Goal: Obtain resource: Obtain resource

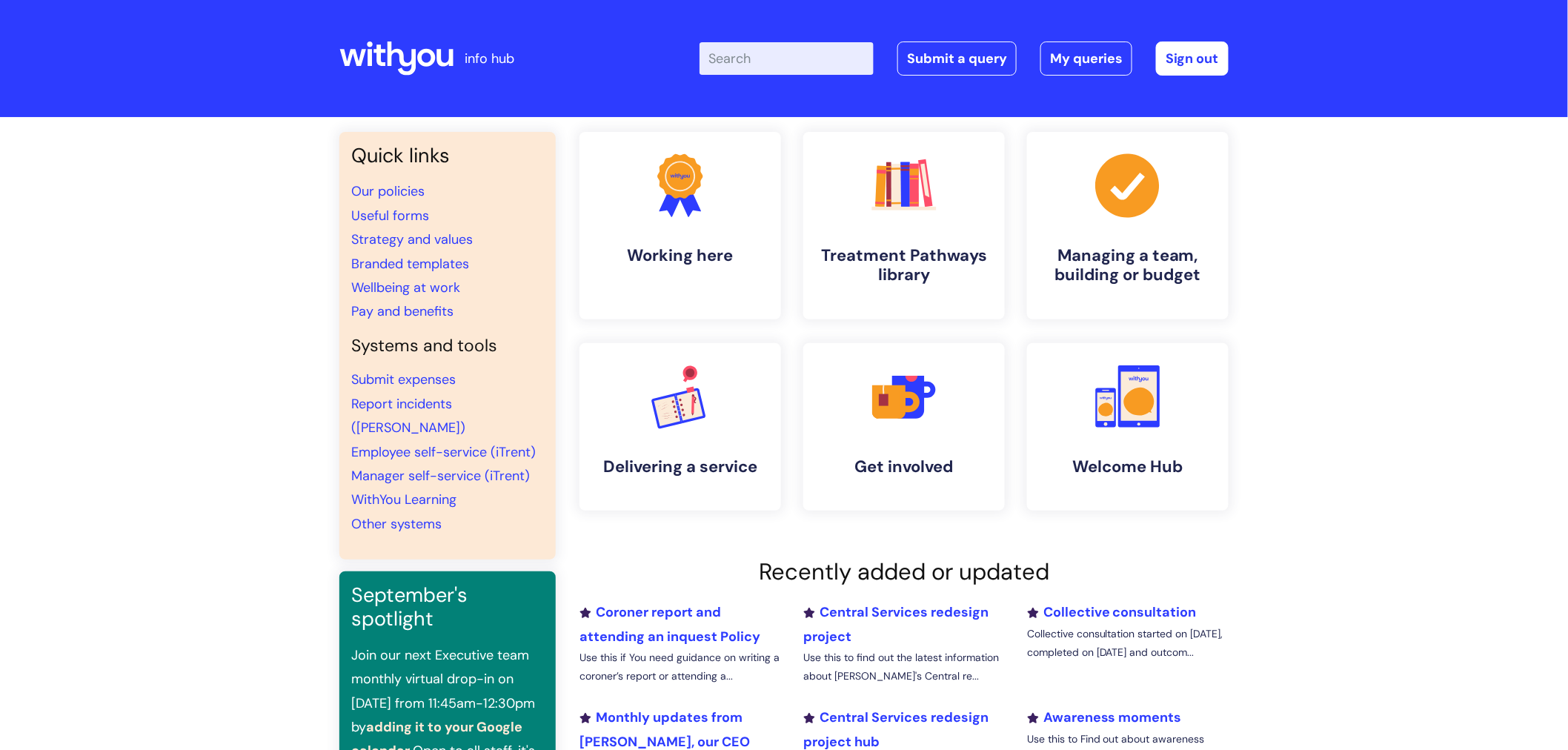
click at [781, 64] on input "Enter your search term here..." at bounding box center [787, 58] width 174 height 33
type input "useful forms"
click button "Search" at bounding box center [0, 0] width 0 height 0
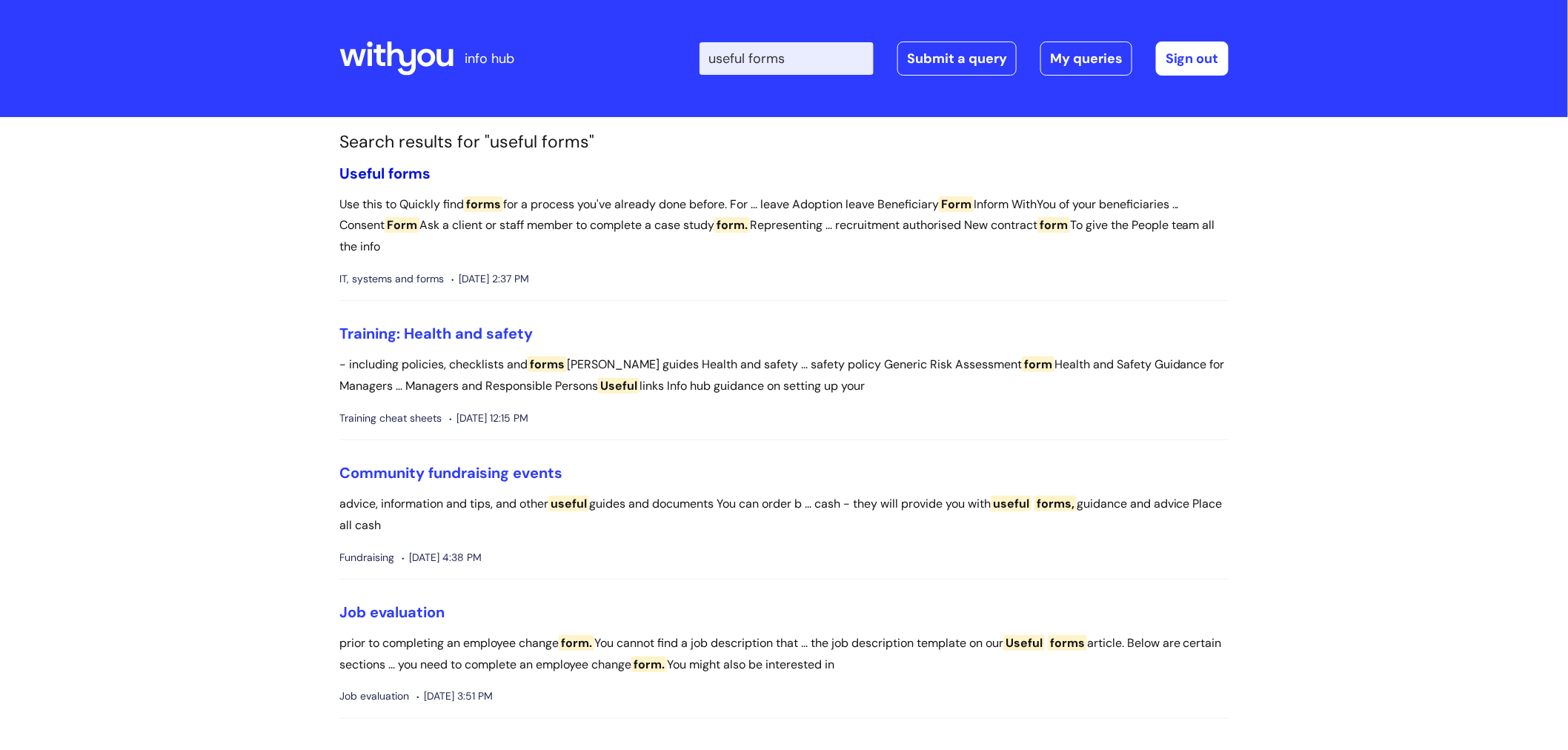
click at [386, 165] on link "Useful forms" at bounding box center [385, 173] width 91 height 19
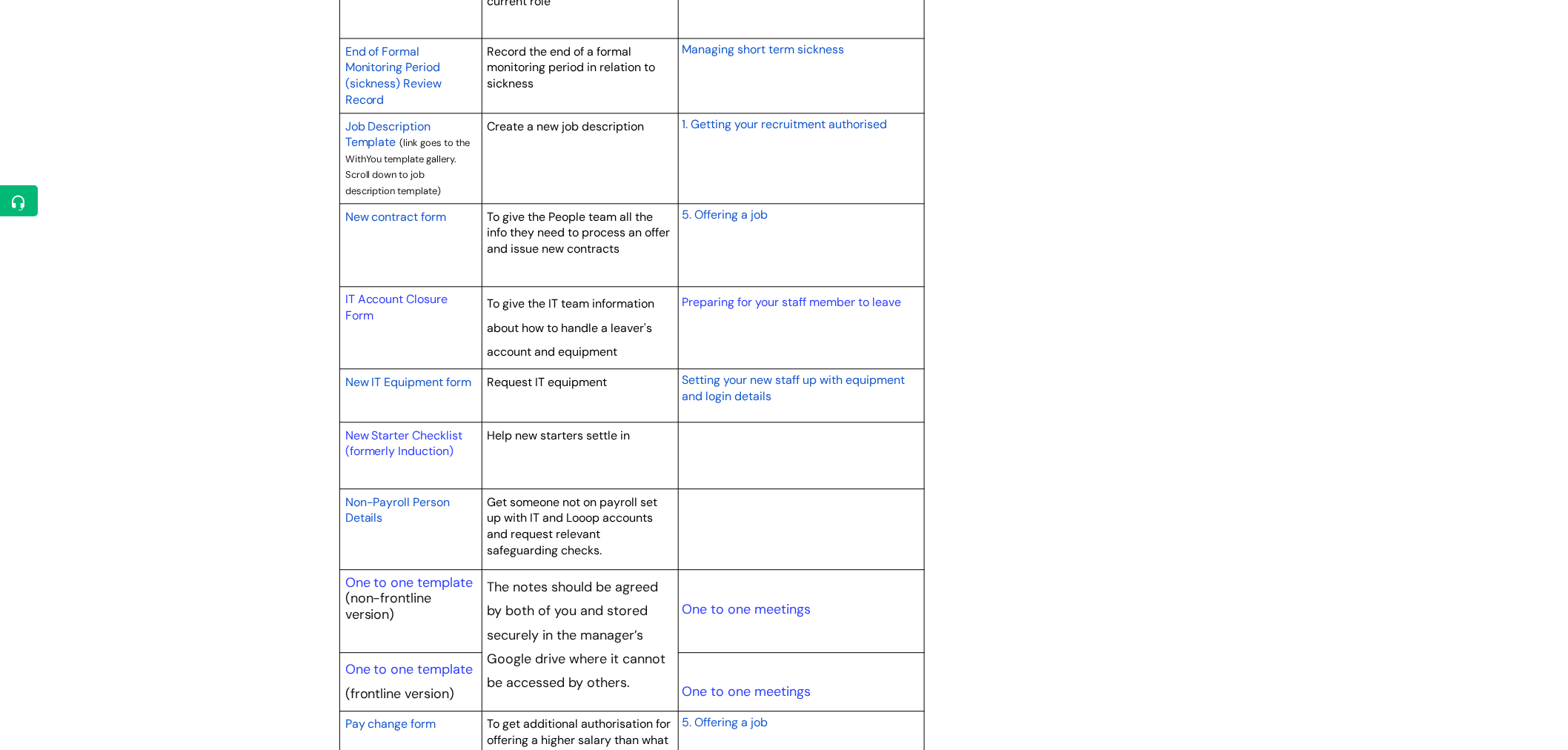
scroll to position [1483, 0]
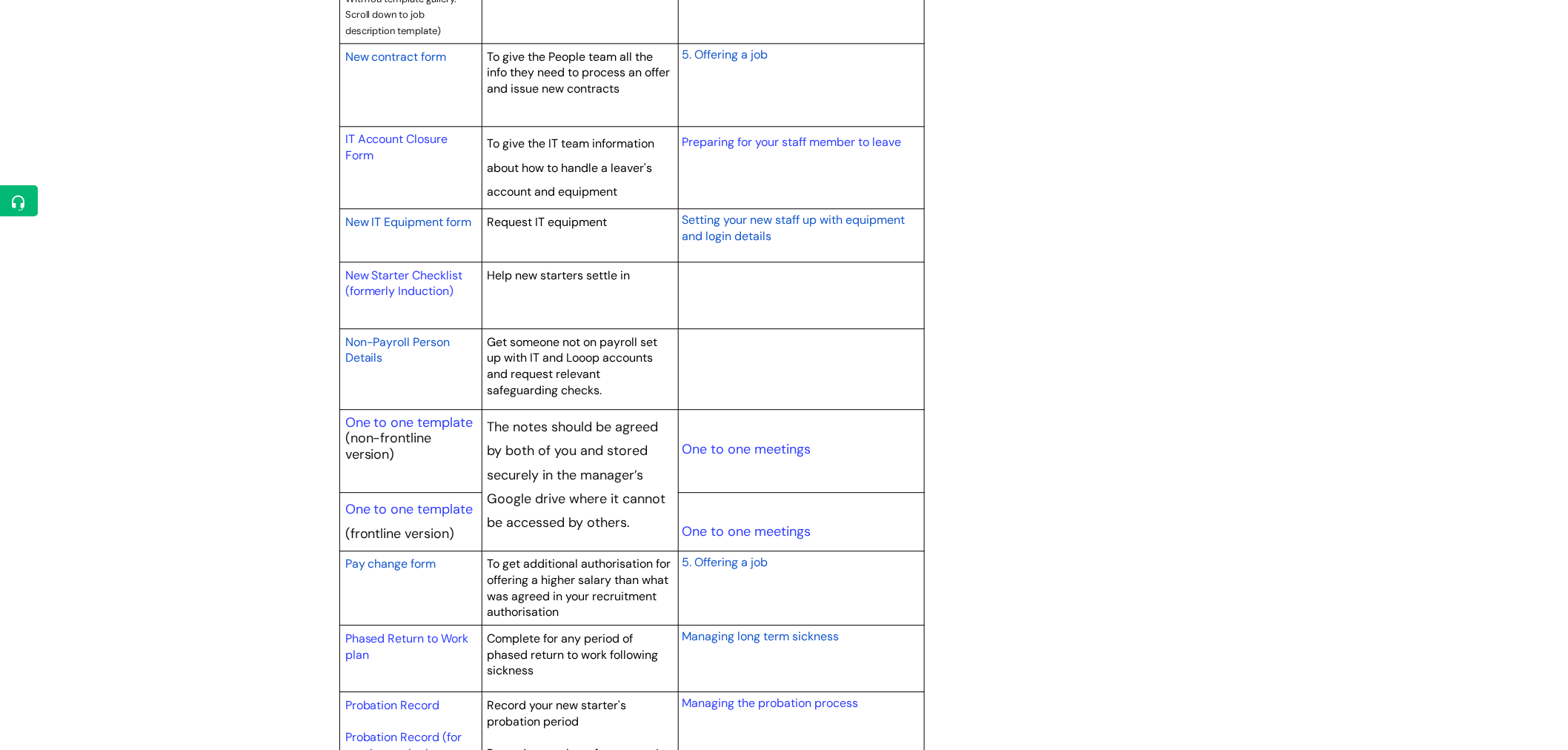
click at [396, 345] on span "Non-Payroll Person Details" at bounding box center [397, 350] width 105 height 32
